Goal: Task Accomplishment & Management: Use online tool/utility

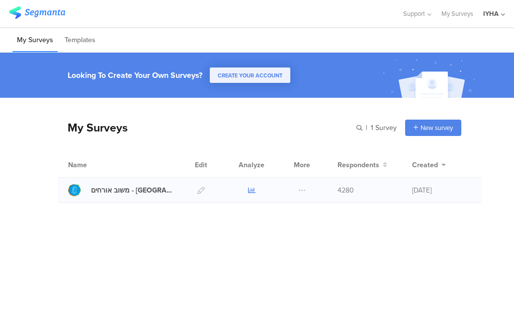
click at [250, 190] on icon at bounding box center [251, 190] width 7 height 7
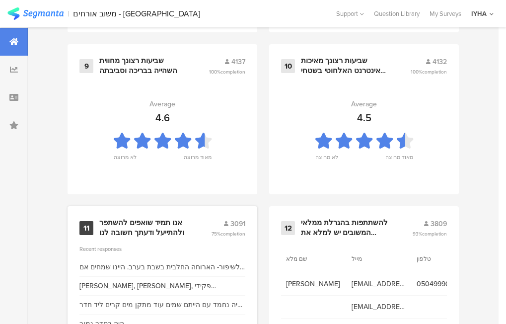
scroll to position [1154, 0]
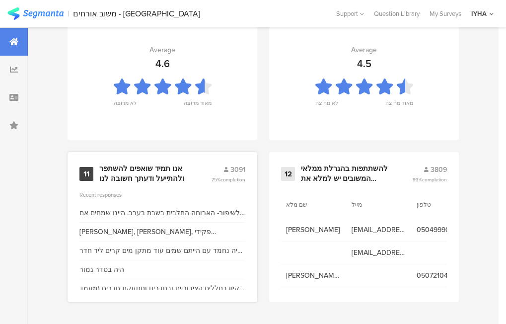
click at [139, 172] on div "אנו תמיד שואפים להשתפר ולהתייעל ודעתך חשובה לנו" at bounding box center [143, 173] width 88 height 19
